Goal: Transaction & Acquisition: Purchase product/service

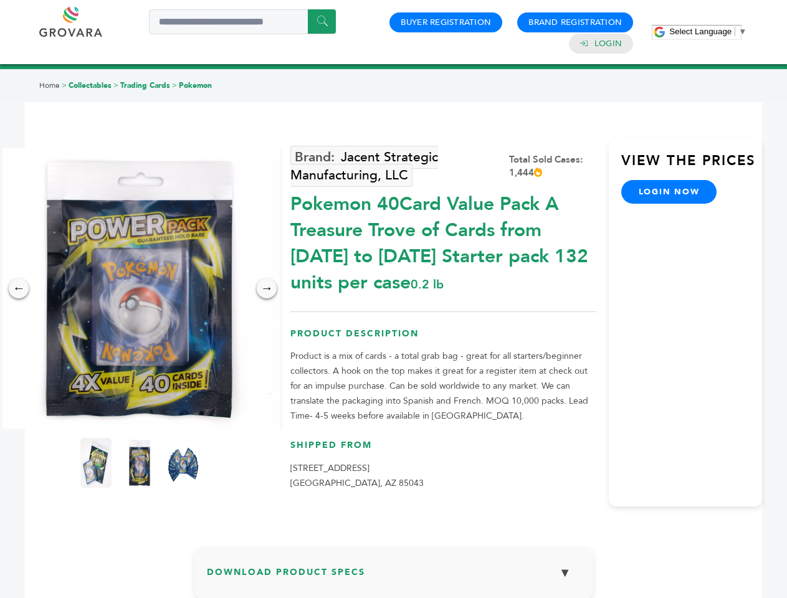
click at [708, 31] on span "Select Language" at bounding box center [701, 31] width 62 height 9
click at [140, 289] on img at bounding box center [139, 288] width 281 height 281
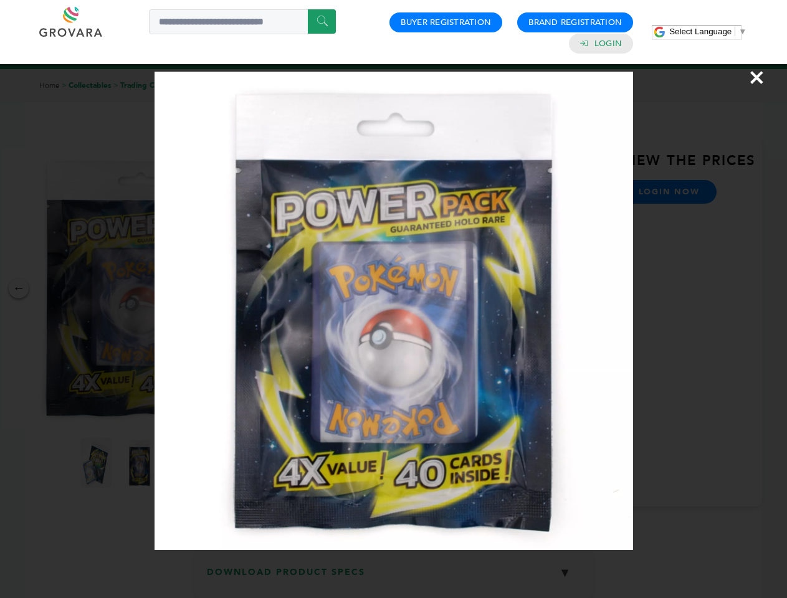
click at [19, 289] on div "×" at bounding box center [393, 299] width 787 height 598
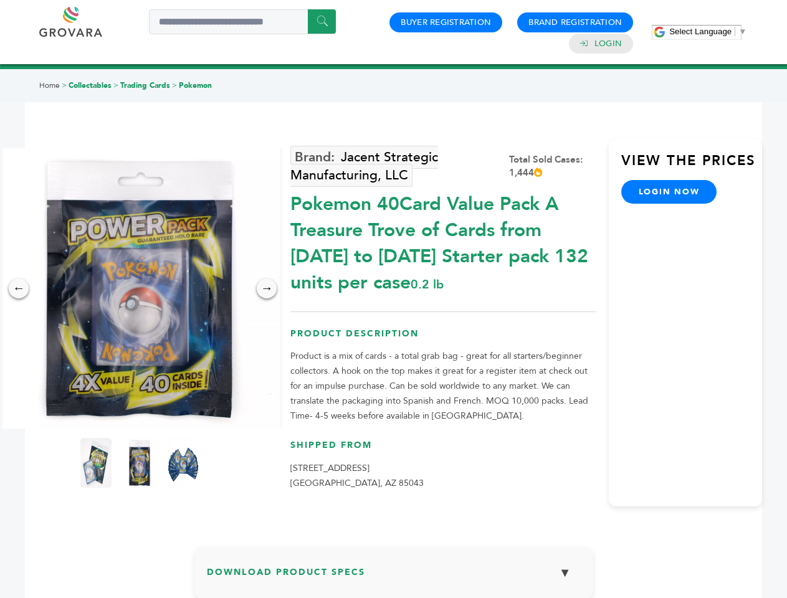
click at [267, 289] on div "→" at bounding box center [267, 289] width 20 height 20
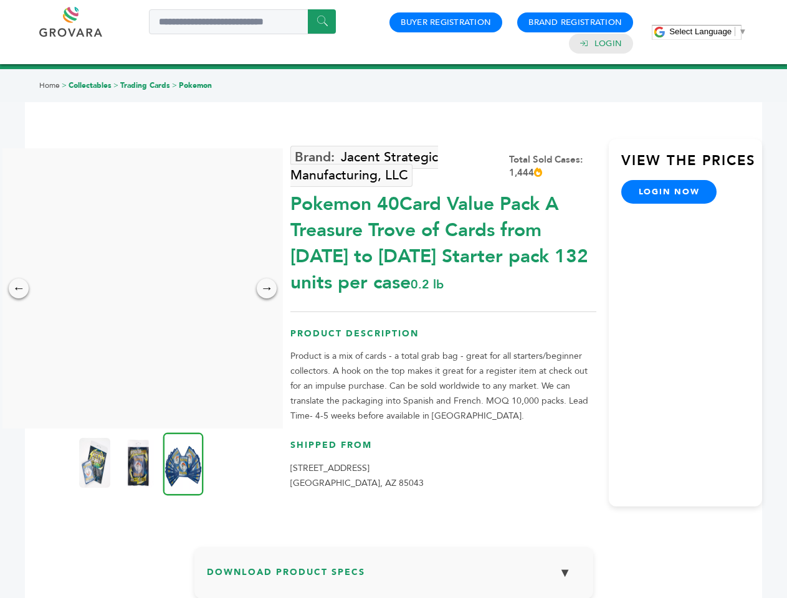
click at [96, 463] on img at bounding box center [94, 463] width 31 height 50
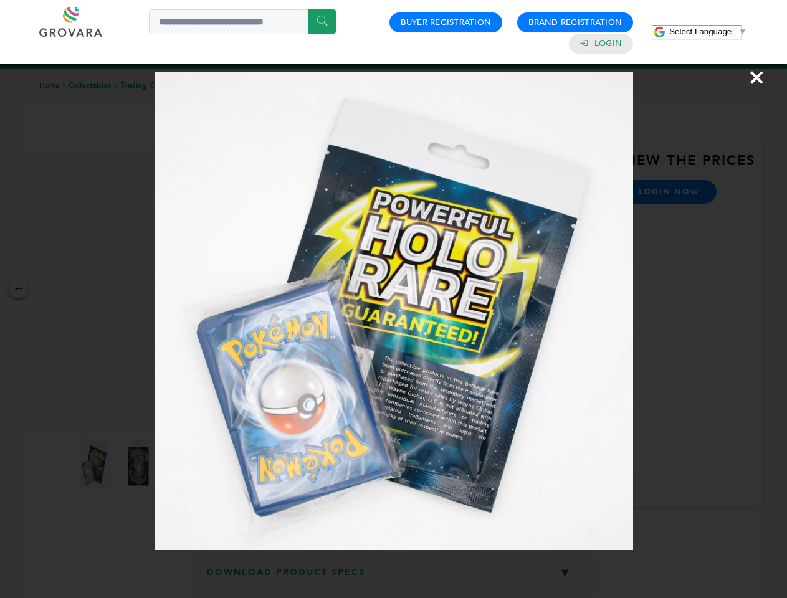
click at [140, 463] on div "×" at bounding box center [393, 299] width 787 height 598
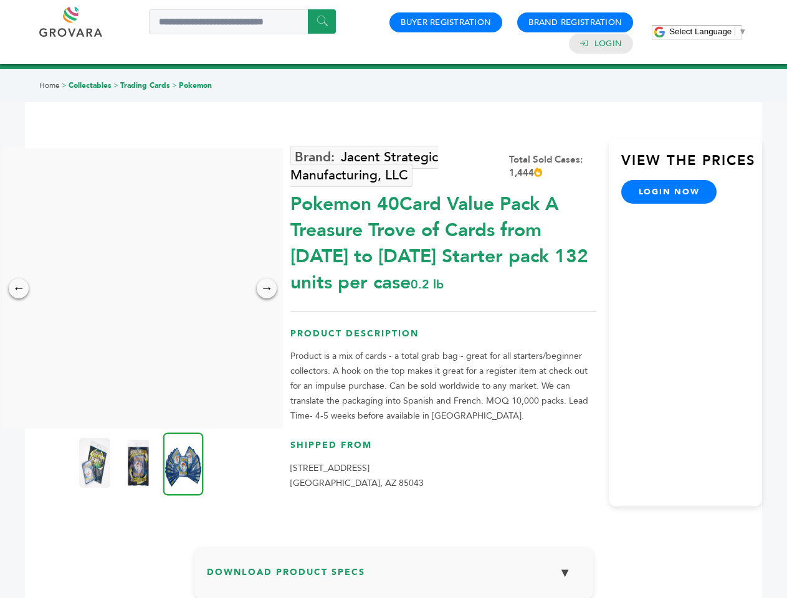
click at [183, 463] on img at bounding box center [183, 464] width 41 height 63
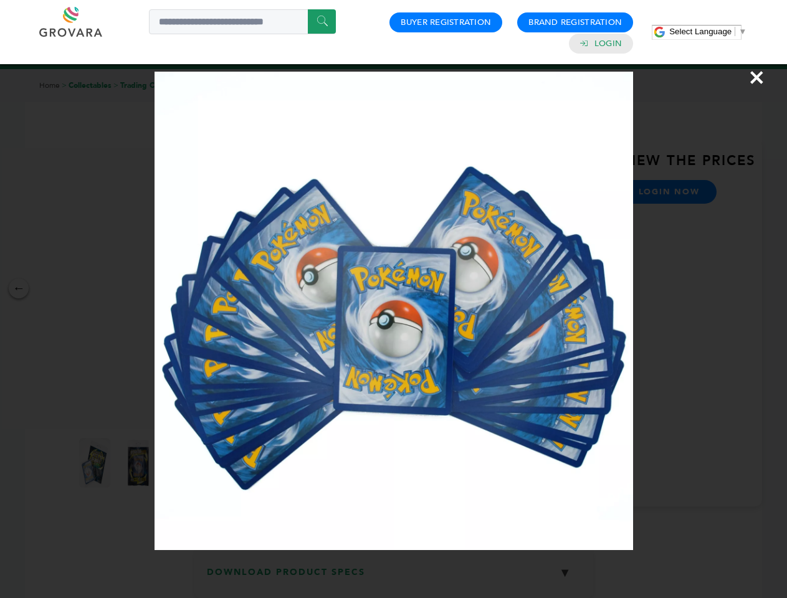
click at [394, 578] on div "×" at bounding box center [393, 299] width 787 height 598
